Goal: Task Accomplishment & Management: Complete application form

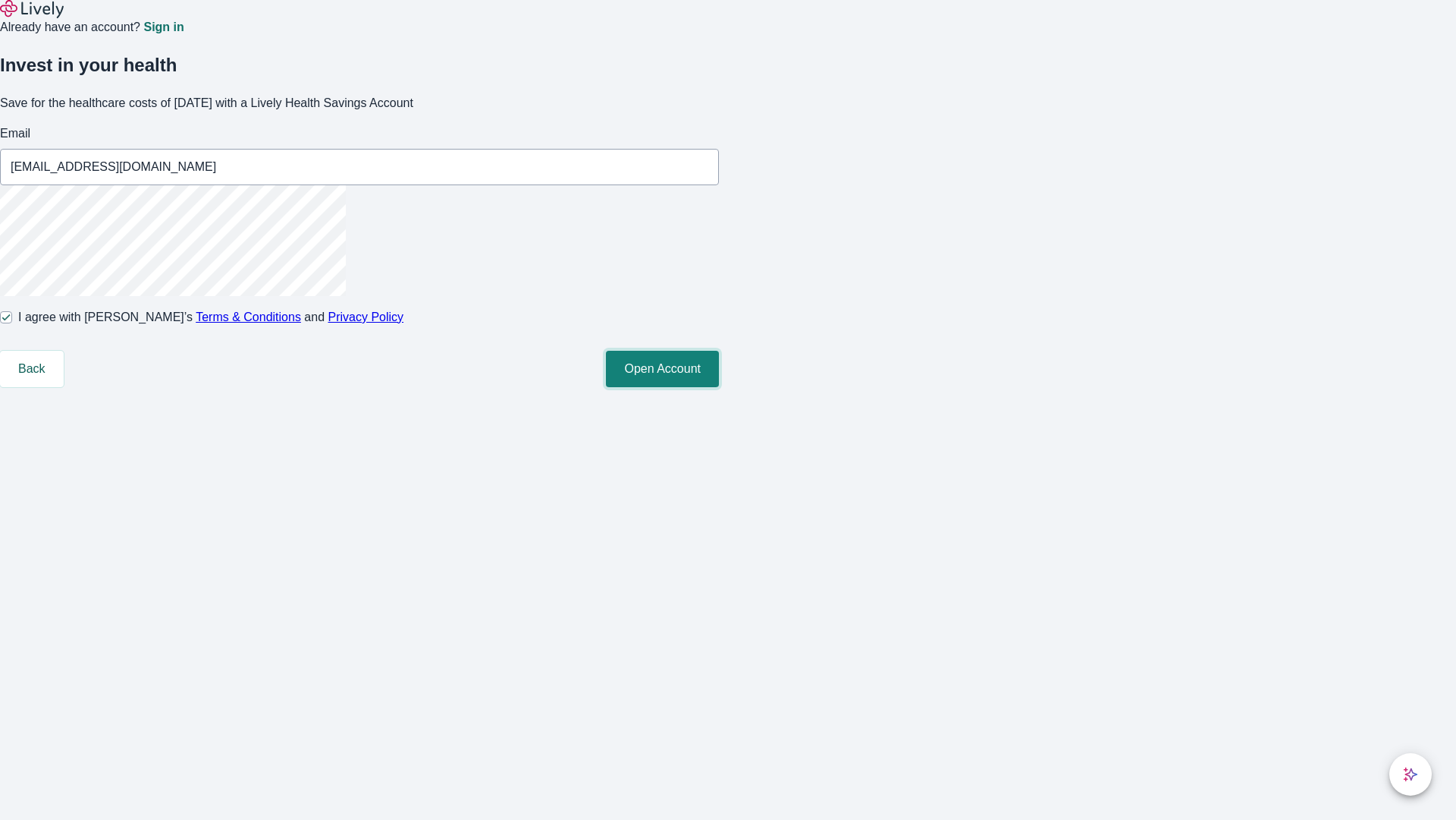
click at [719, 387] on button "Open Account" at bounding box center [663, 369] width 113 height 36
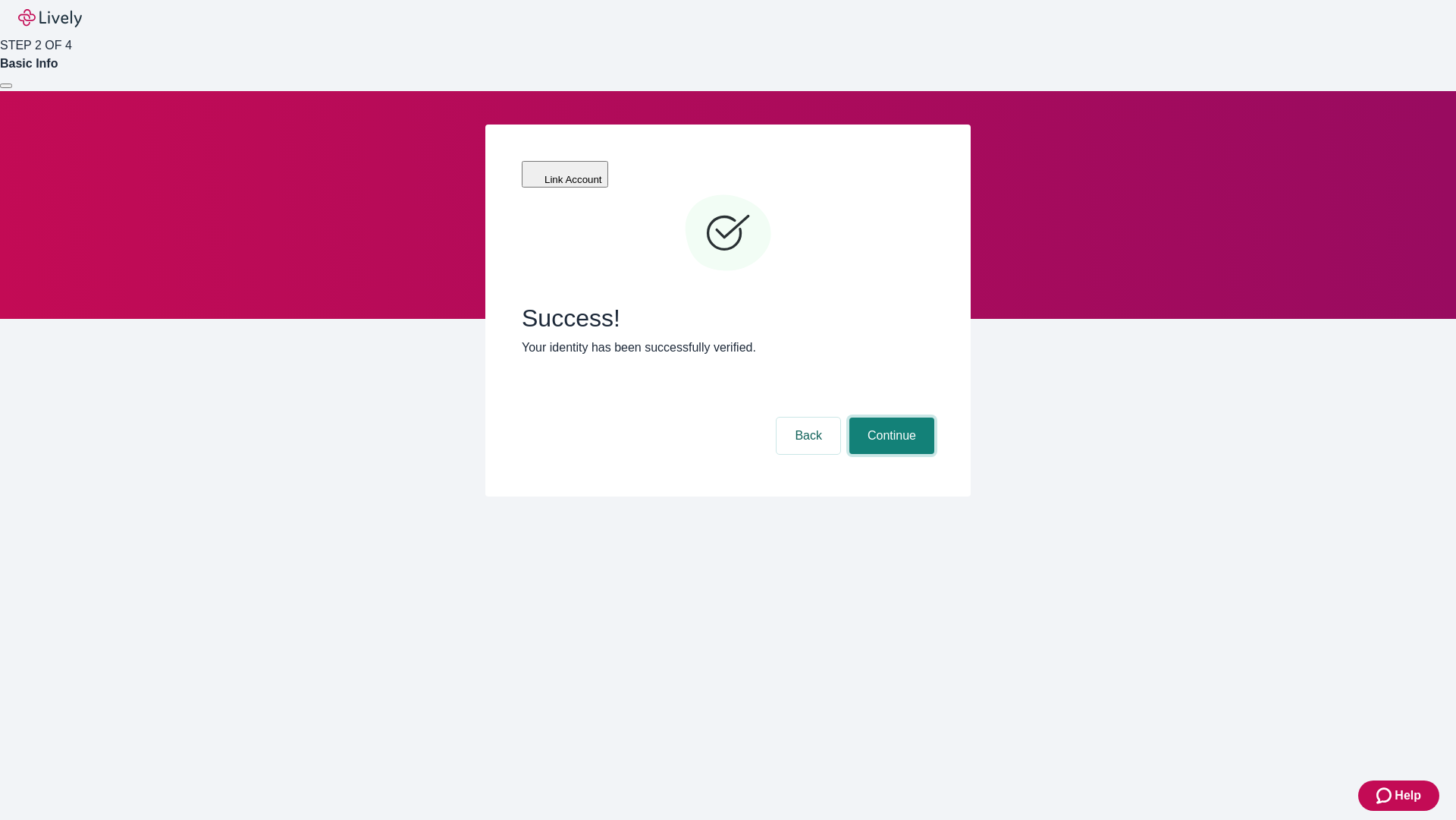
click at [890, 417] on button "Continue" at bounding box center [891, 436] width 85 height 36
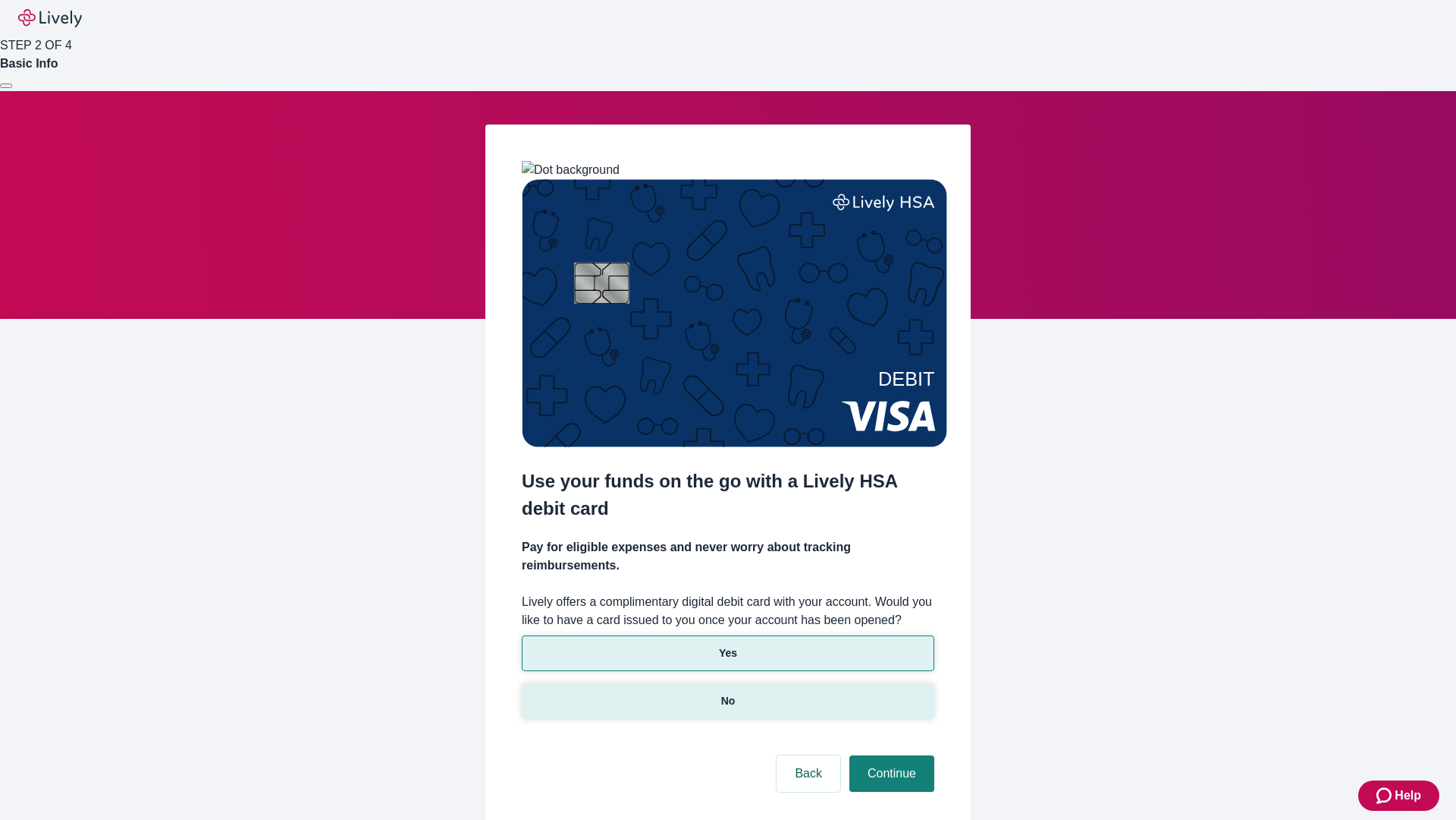
click at [728, 693] on p "No" at bounding box center [728, 701] width 15 height 15
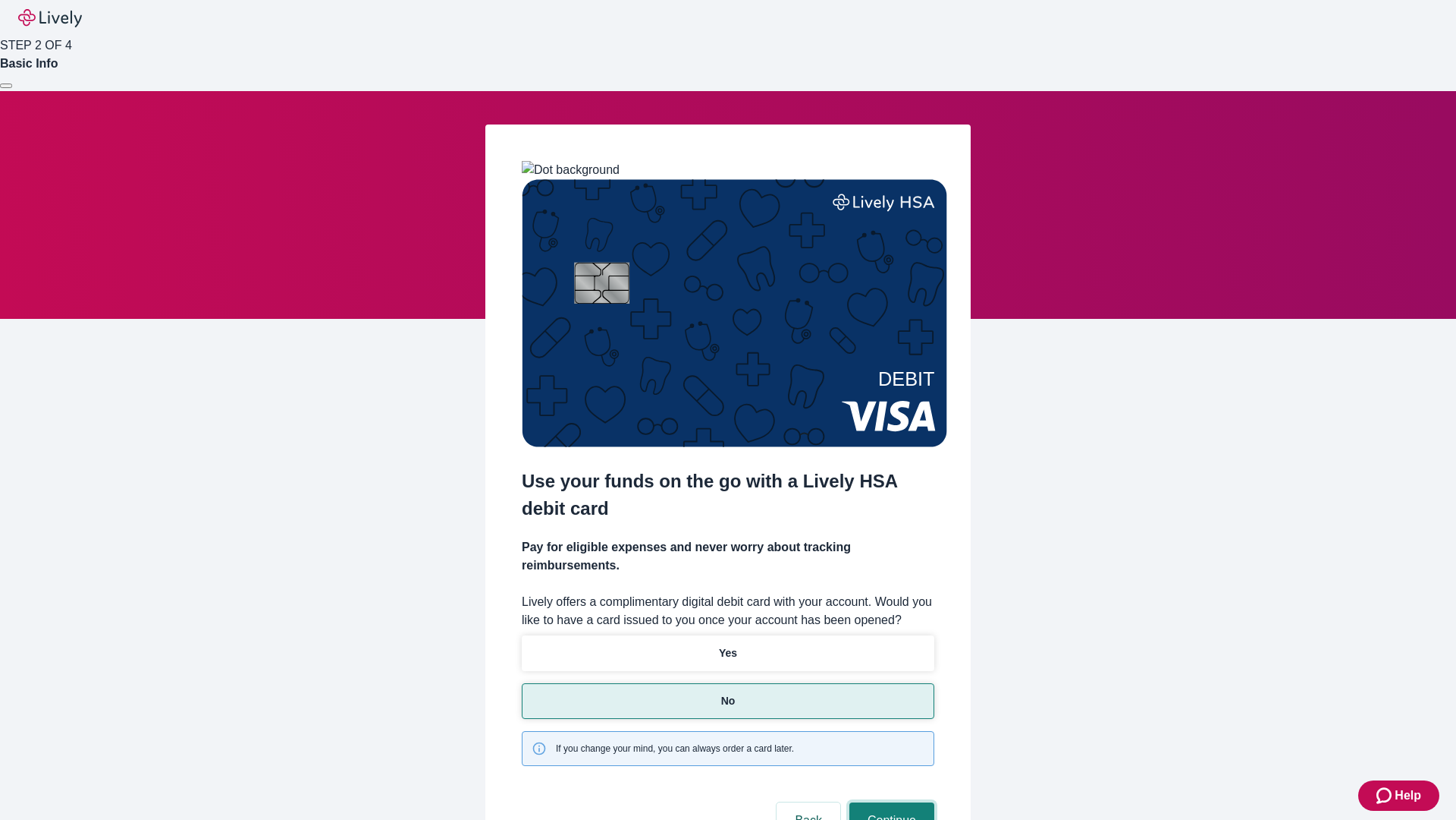
click at [890, 802] on button "Continue" at bounding box center [891, 820] width 85 height 36
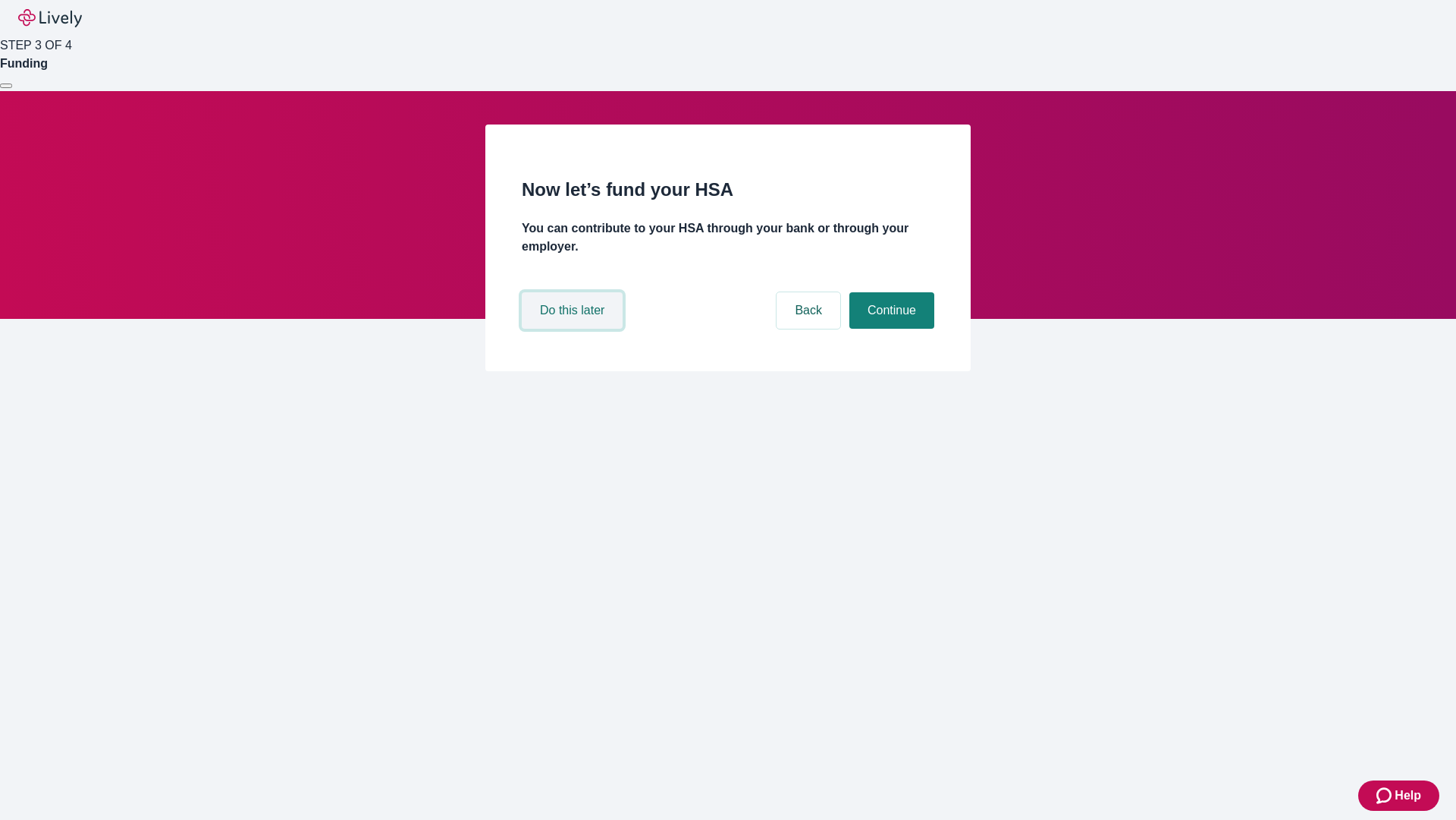
click at [575, 329] on button "Do this later" at bounding box center [572, 311] width 101 height 36
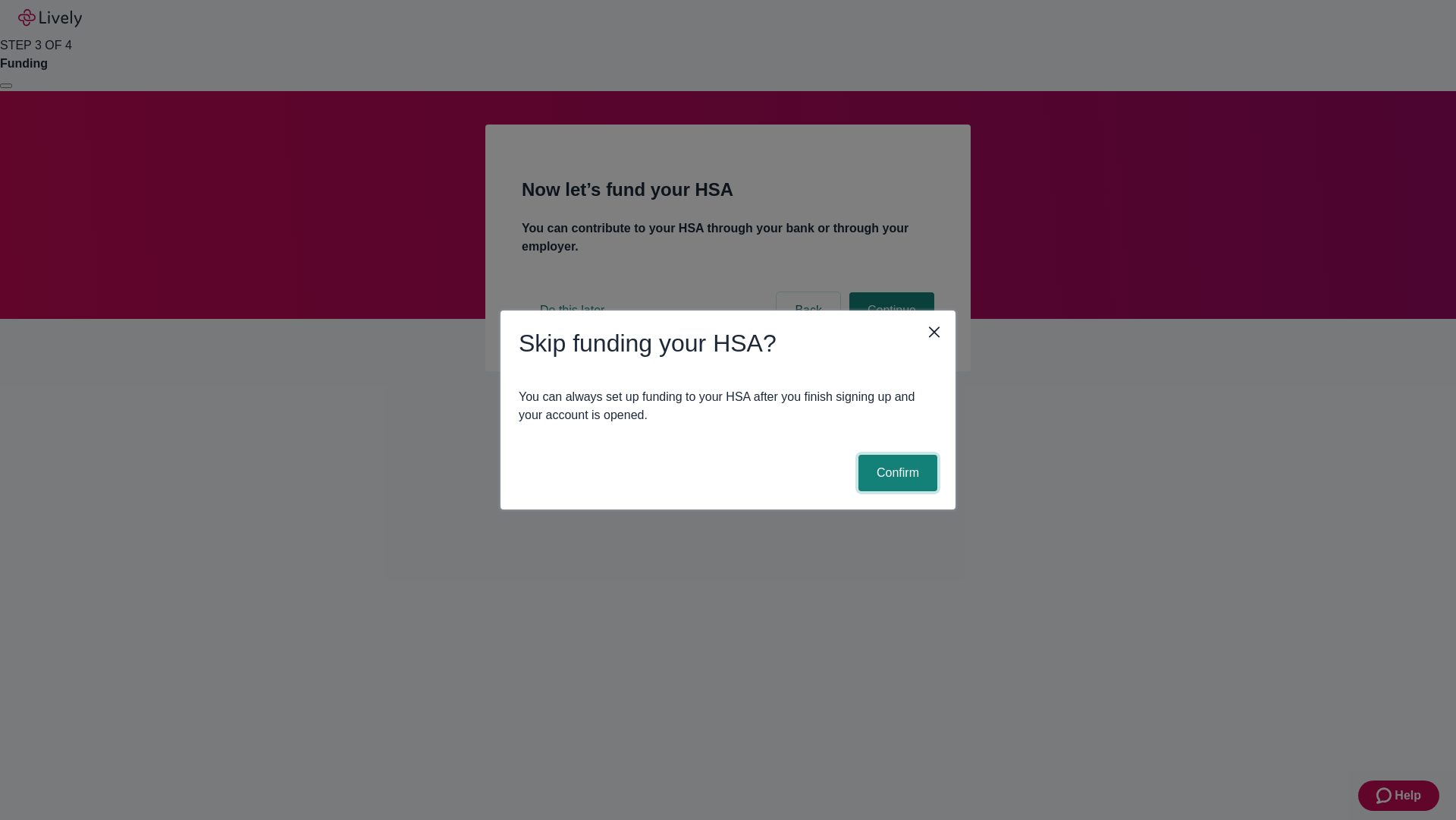
click at [896, 473] on button "Confirm" at bounding box center [898, 473] width 79 height 36
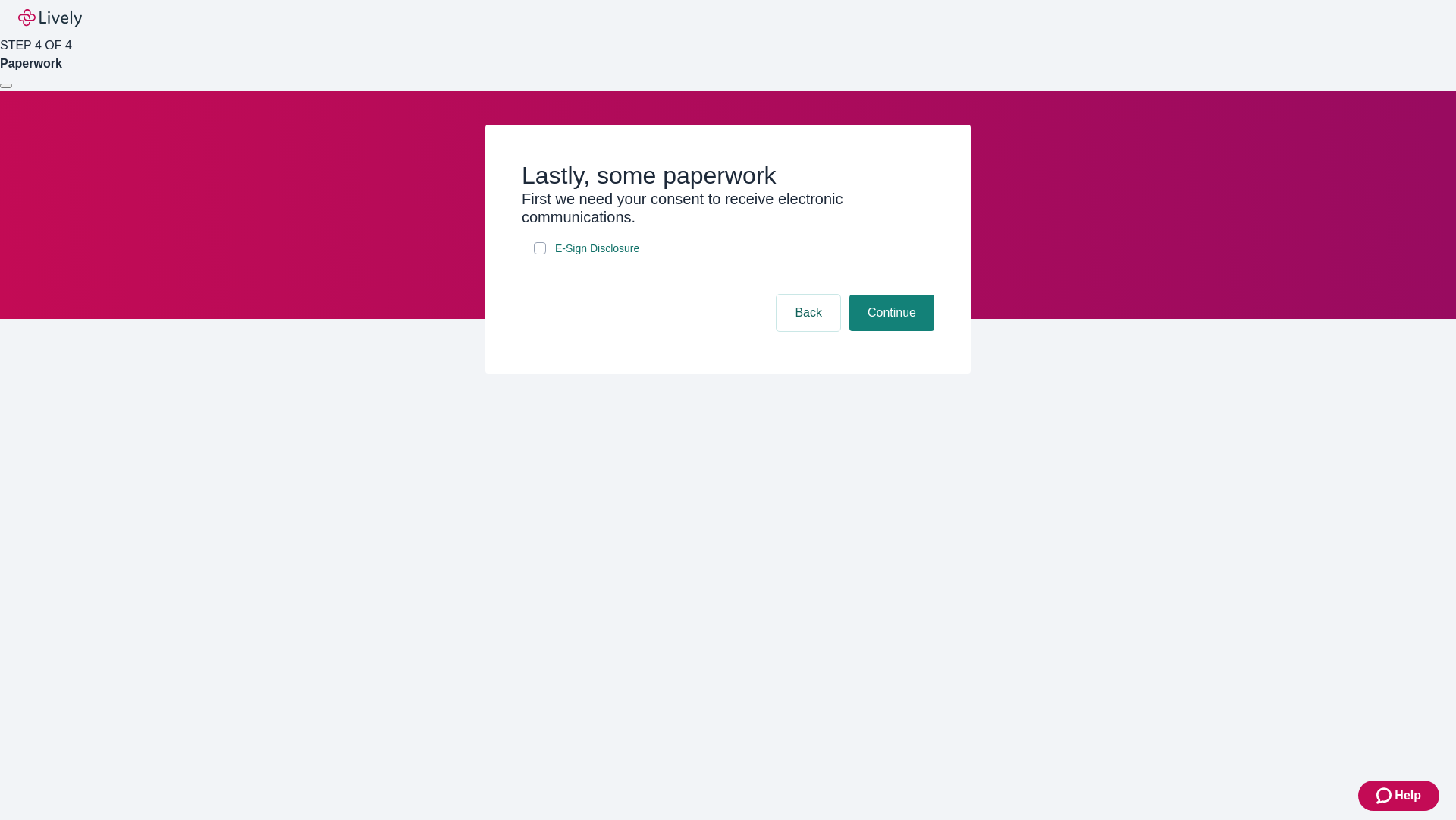
click at [540, 254] on input "E-Sign Disclosure" at bounding box center [539, 248] width 12 height 12
checkbox input "true"
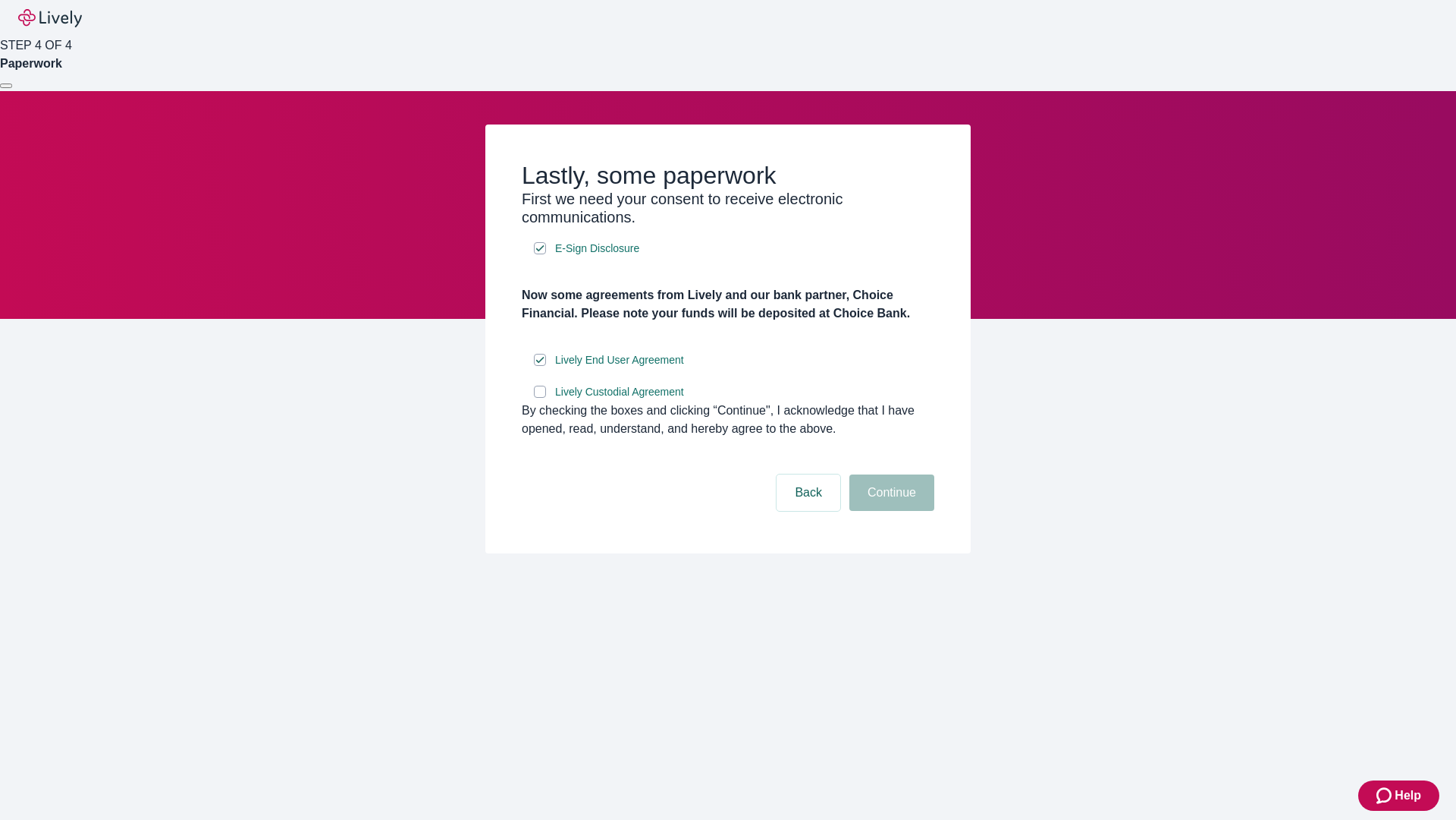
click at [540, 397] on input "Lively Custodial Agreement" at bounding box center [539, 391] width 12 height 12
checkbox input "true"
click at [890, 511] on button "Continue" at bounding box center [891, 493] width 85 height 36
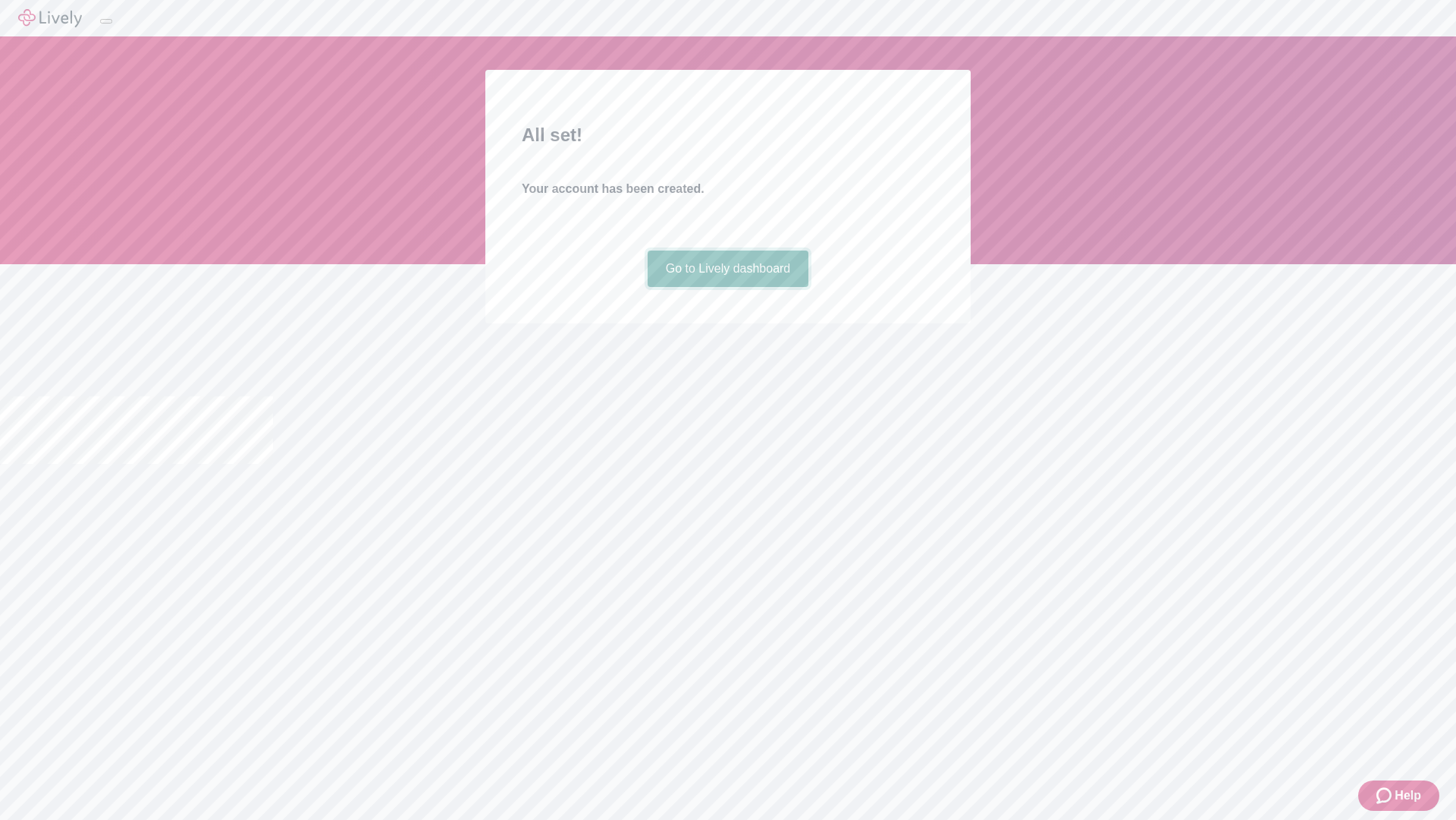
click at [728, 287] on link "Go to Lively dashboard" at bounding box center [728, 269] width 161 height 36
